Goal: Task Accomplishment & Management: Use online tool/utility

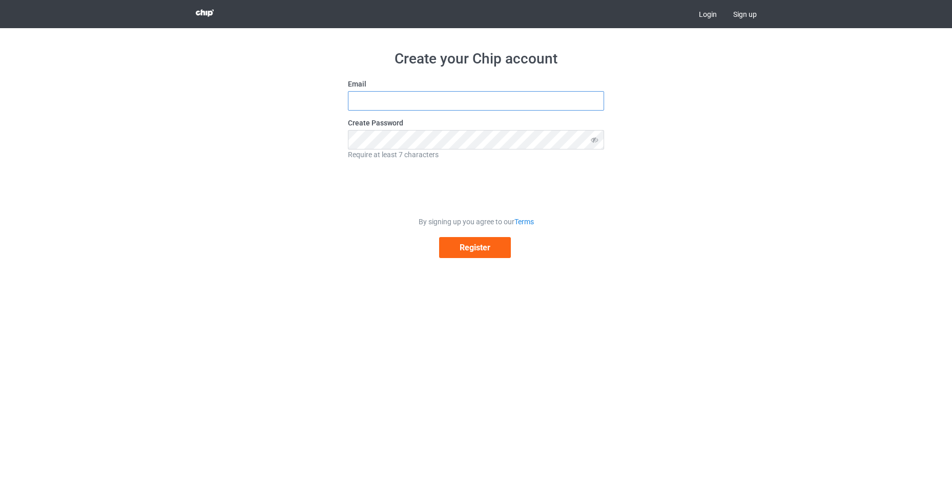
type input "[EMAIL_ADDRESS][DOMAIN_NAME]"
click at [702, 11] on link "Login" at bounding box center [707, 14] width 34 height 28
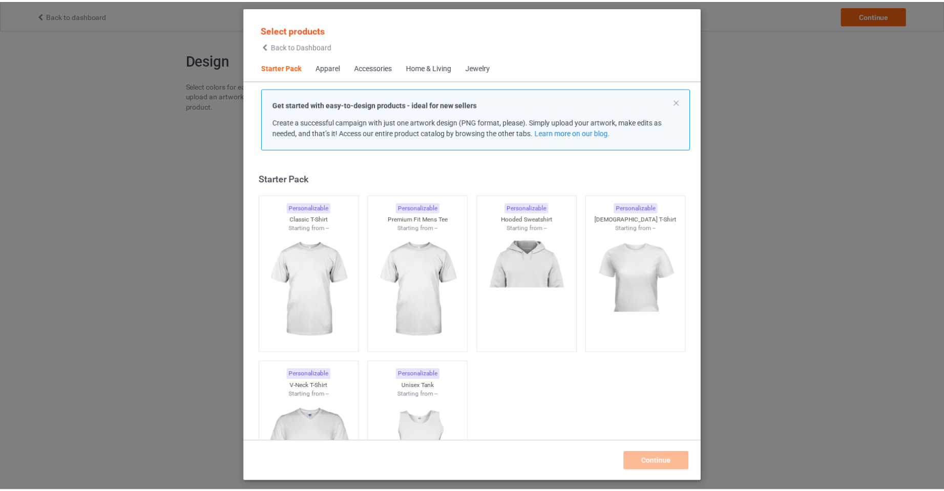
scroll to position [13, 0]
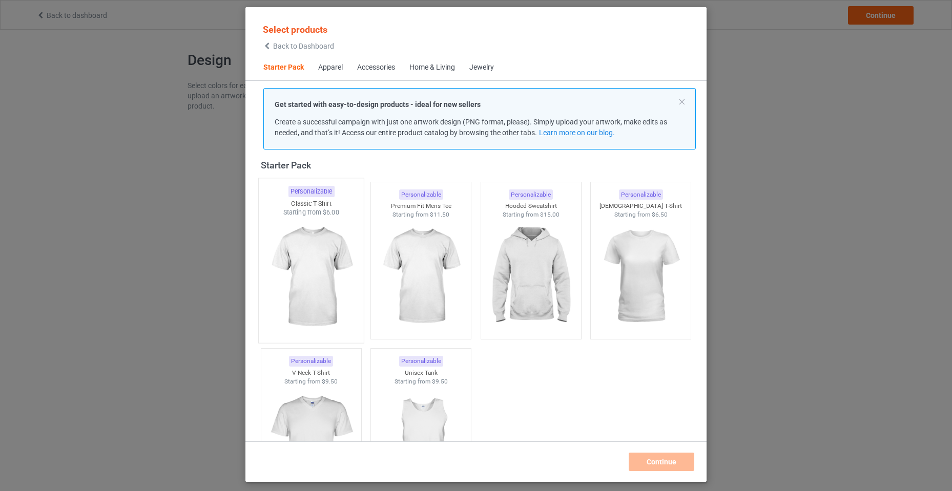
click at [318, 310] on img at bounding box center [311, 277] width 96 height 120
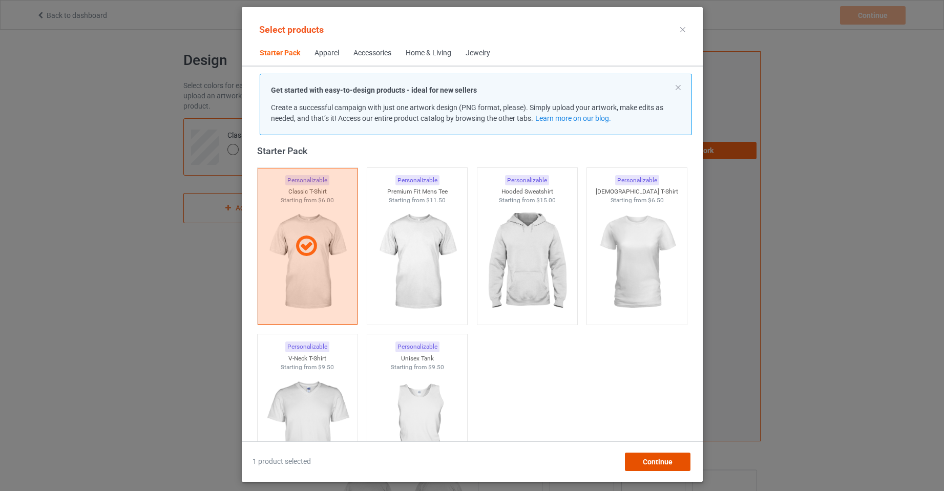
click at [671, 466] on span "Continue" at bounding box center [657, 462] width 30 height 8
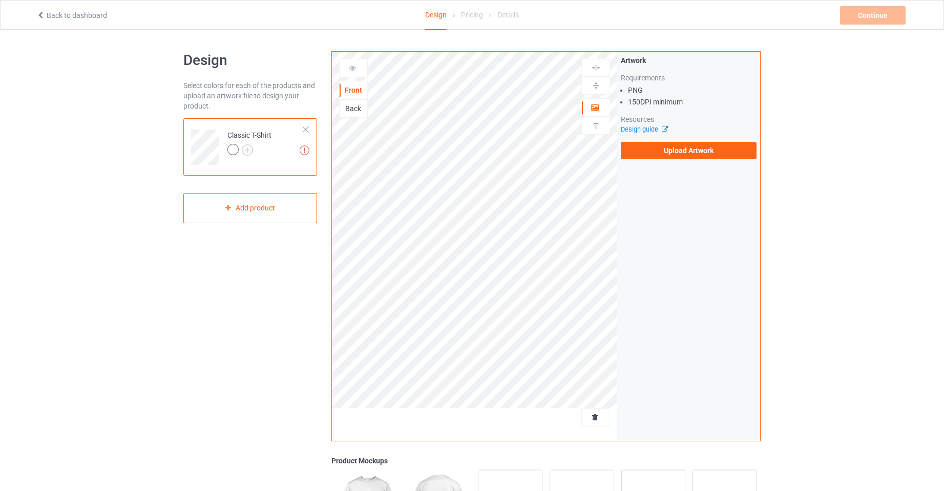
click at [69, 24] on div "Back to dashboard Design Pricing Details Continue Missing artworks" at bounding box center [471, 15] width 885 height 29
click at [684, 156] on label "Upload Artwork" at bounding box center [689, 150] width 136 height 17
click at [0, 0] on input "Upload Artwork" at bounding box center [0, 0] width 0 height 0
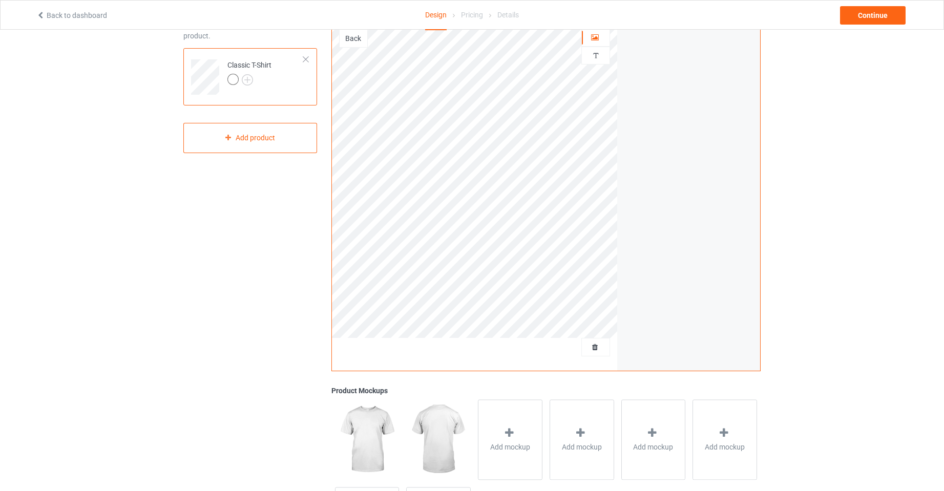
scroll to position [19, 0]
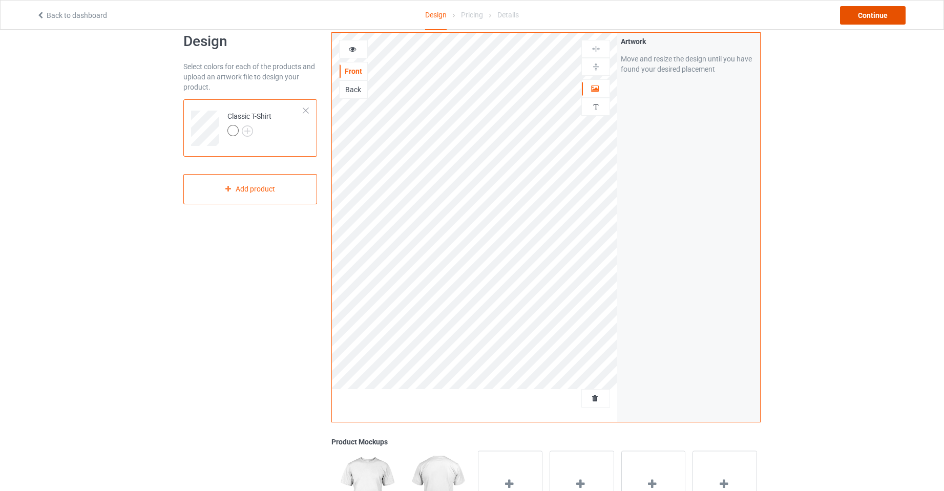
click at [858, 16] on div "Continue" at bounding box center [873, 15] width 66 height 18
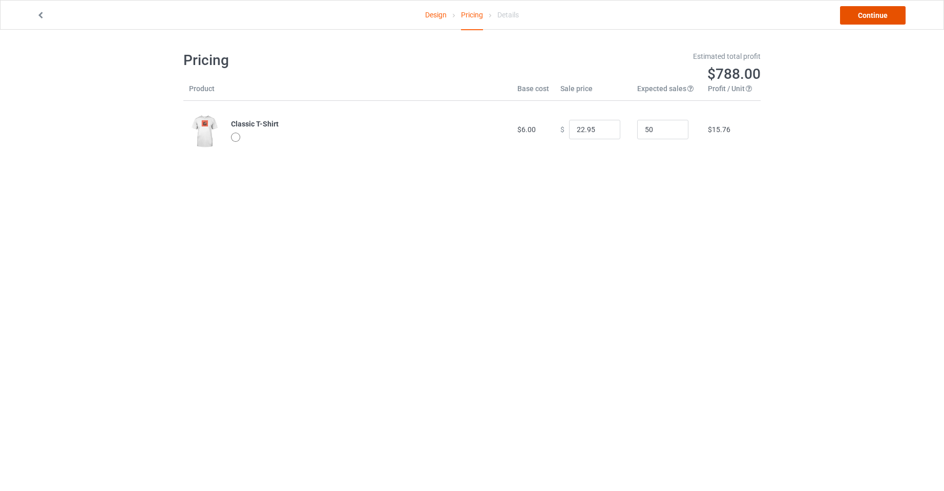
click at [863, 15] on link "Continue" at bounding box center [873, 15] width 66 height 18
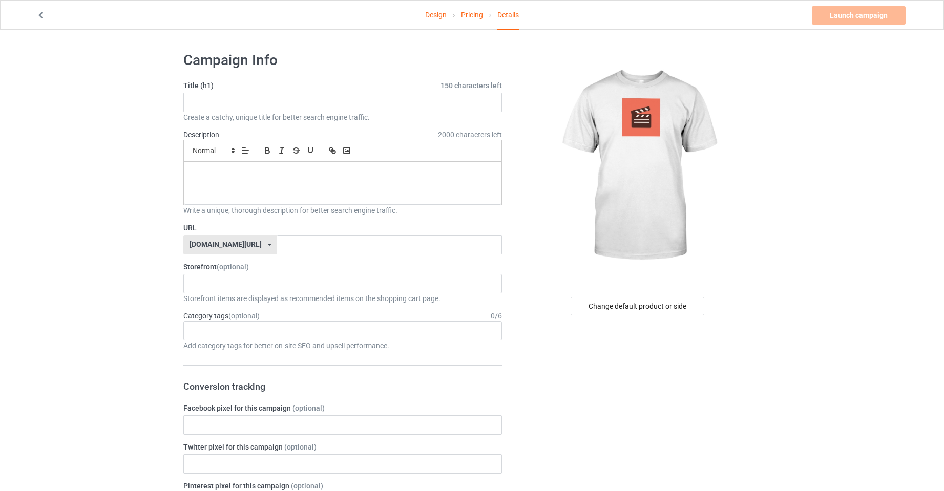
click at [41, 17] on icon at bounding box center [40, 13] width 9 height 7
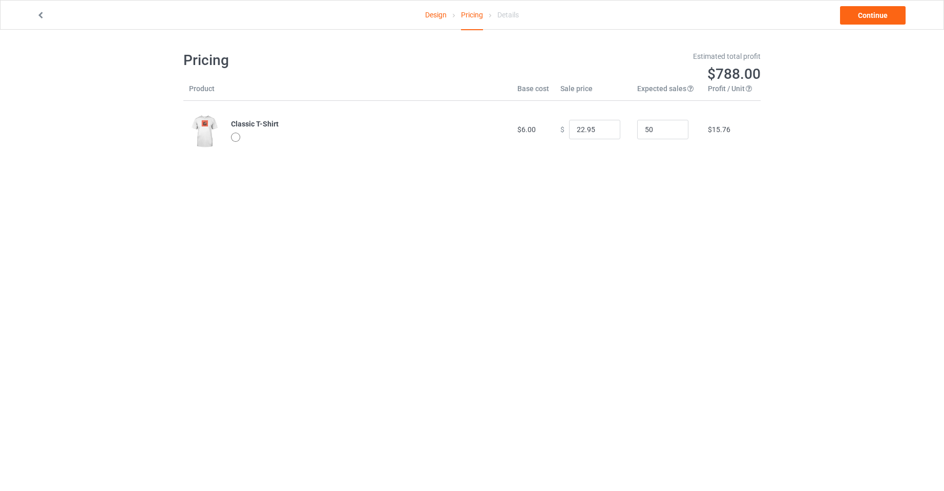
click at [44, 17] on icon at bounding box center [40, 13] width 9 height 7
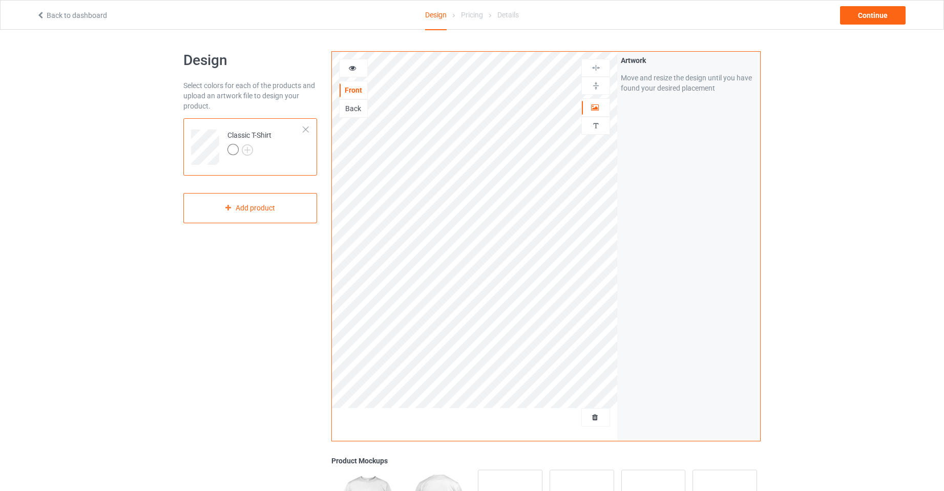
click at [44, 17] on icon at bounding box center [40, 13] width 9 height 7
